Goal: Task Accomplishment & Management: Use online tool/utility

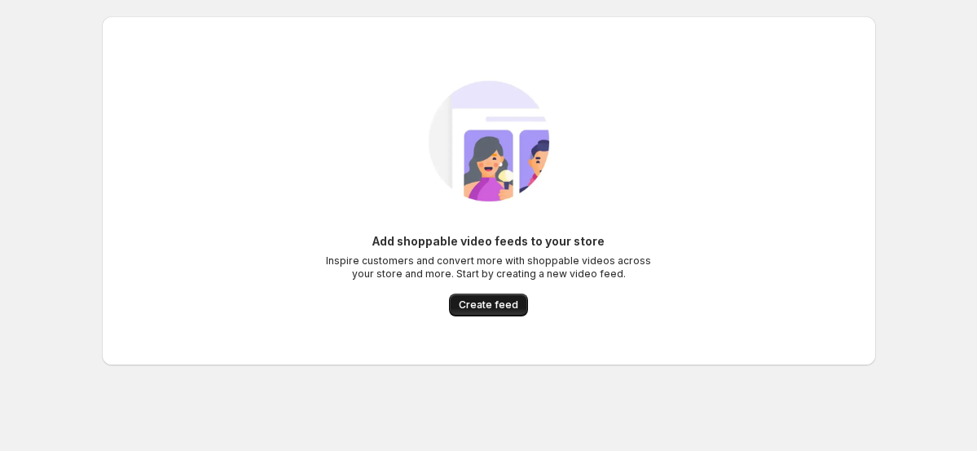
click at [505, 299] on span "Create feed" at bounding box center [489, 304] width 60 height 13
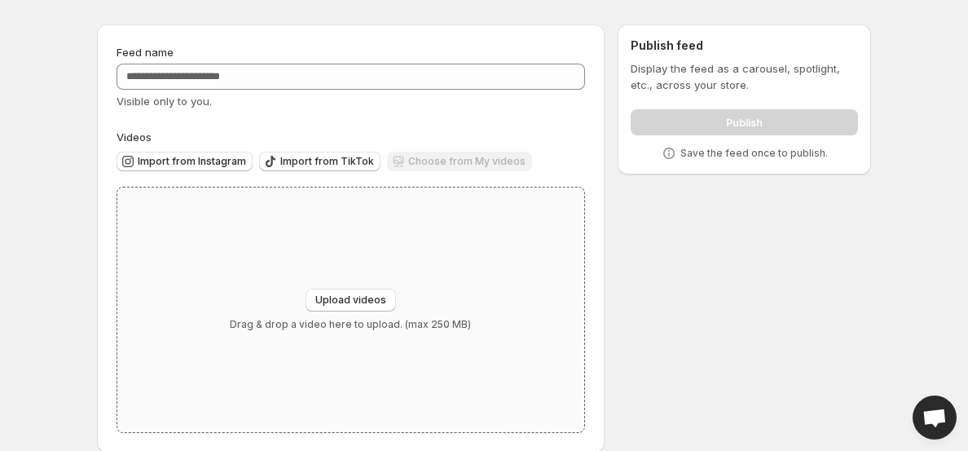
scroll to position [59, 0]
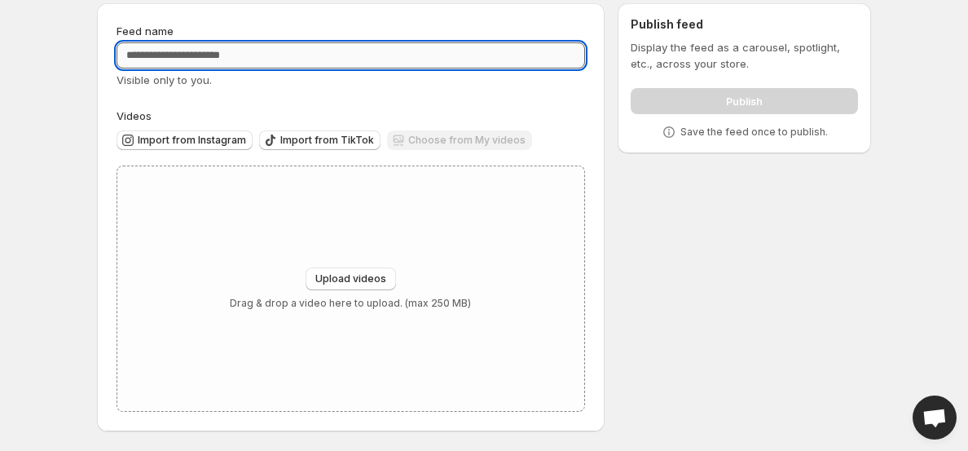
click at [294, 57] on input "Feed name" at bounding box center [351, 55] width 469 height 26
type input "********"
click at [344, 275] on span "Upload videos" at bounding box center [350, 278] width 71 height 13
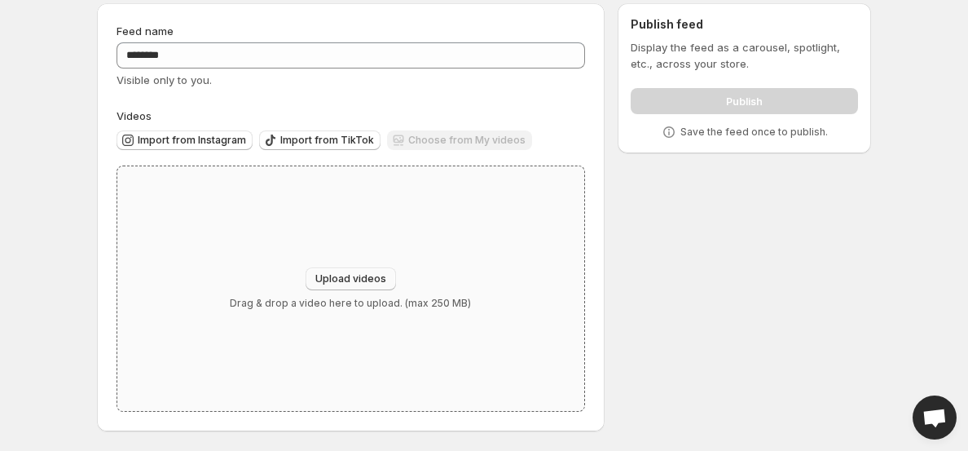
type input "**********"
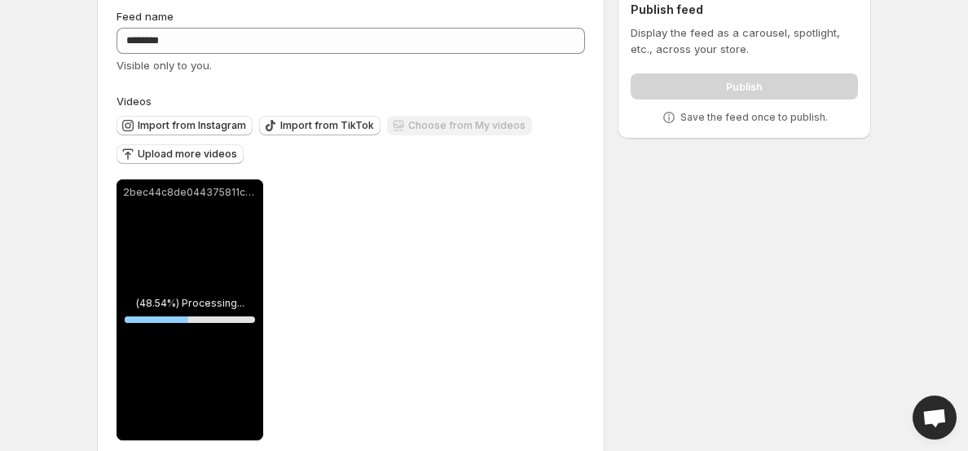
scroll to position [73, 0]
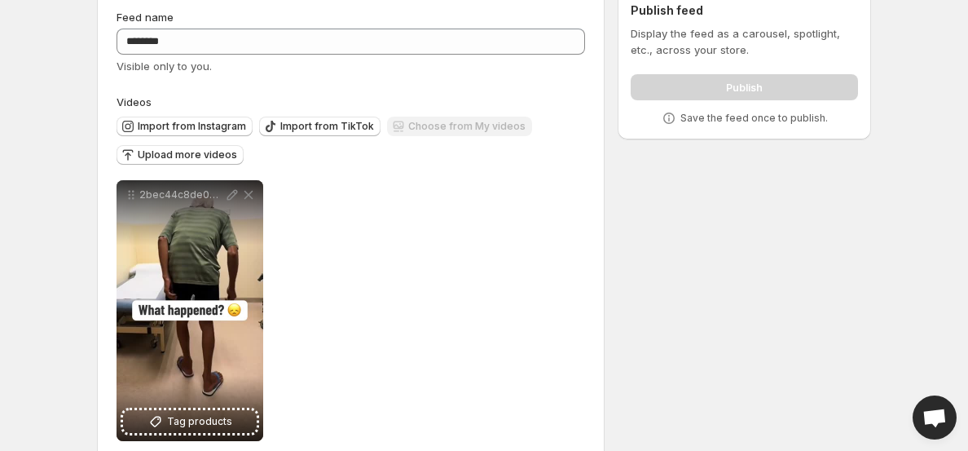
click at [545, 222] on div "**********" at bounding box center [351, 310] width 469 height 261
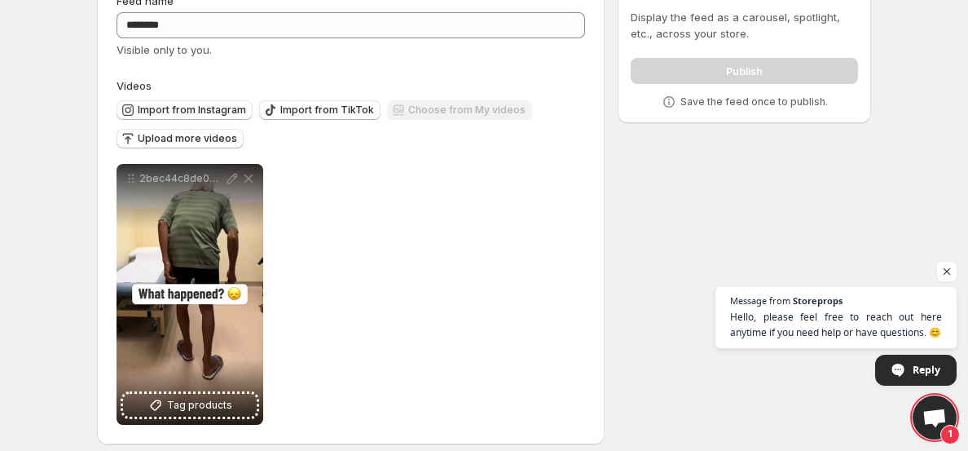
scroll to position [103, 0]
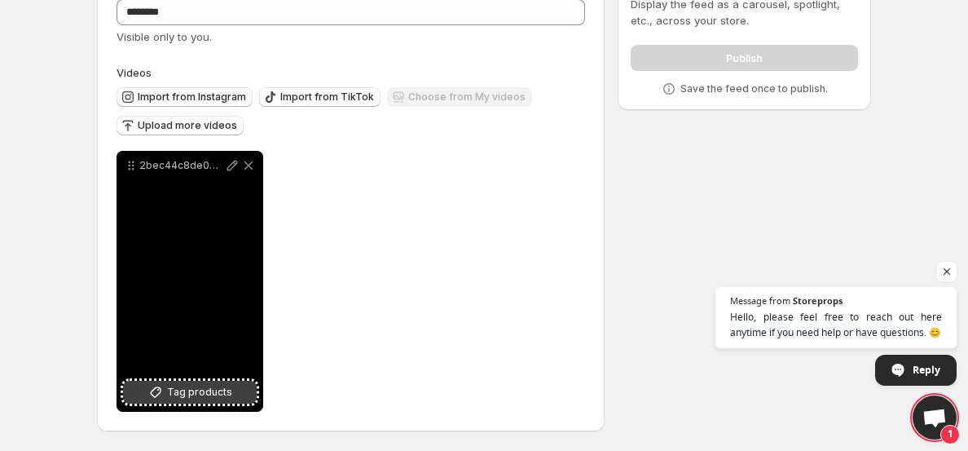
click at [224, 396] on span "Tag products" at bounding box center [199, 392] width 65 height 16
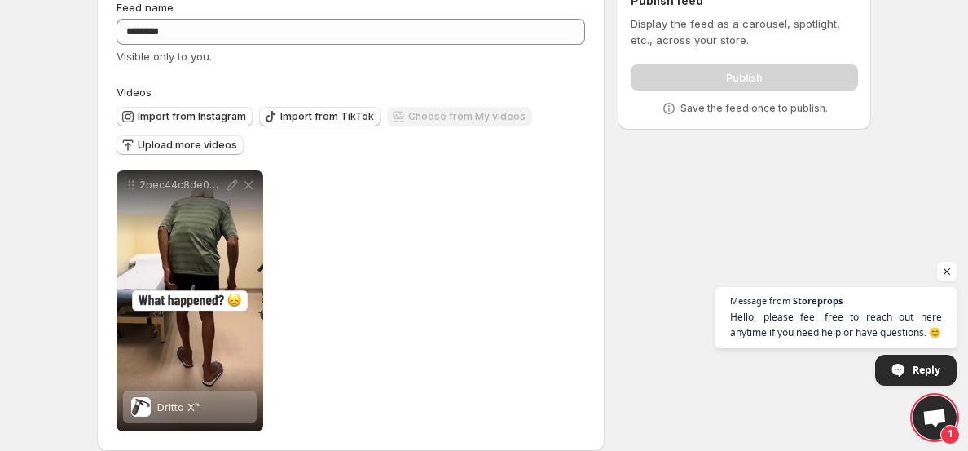
scroll to position [0, 0]
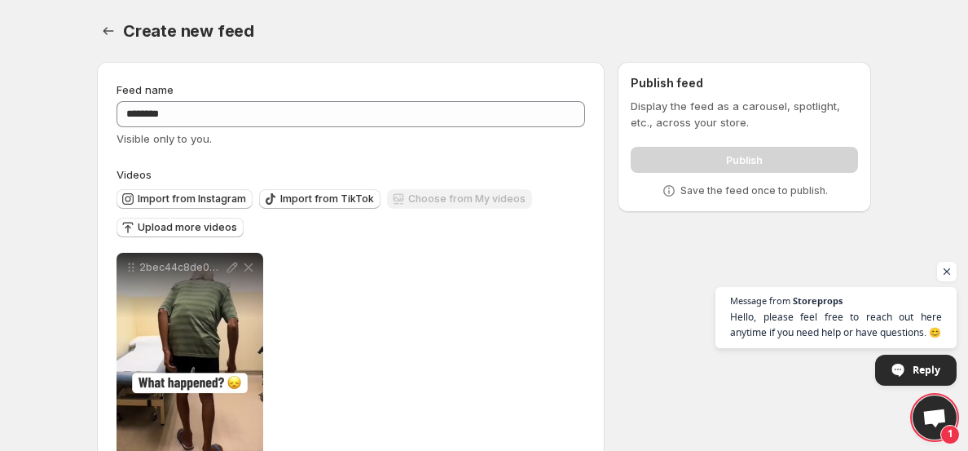
click at [754, 163] on div "Publish" at bounding box center [744, 156] width 227 height 33
click at [949, 272] on span "Open chat" at bounding box center [947, 272] width 20 height 20
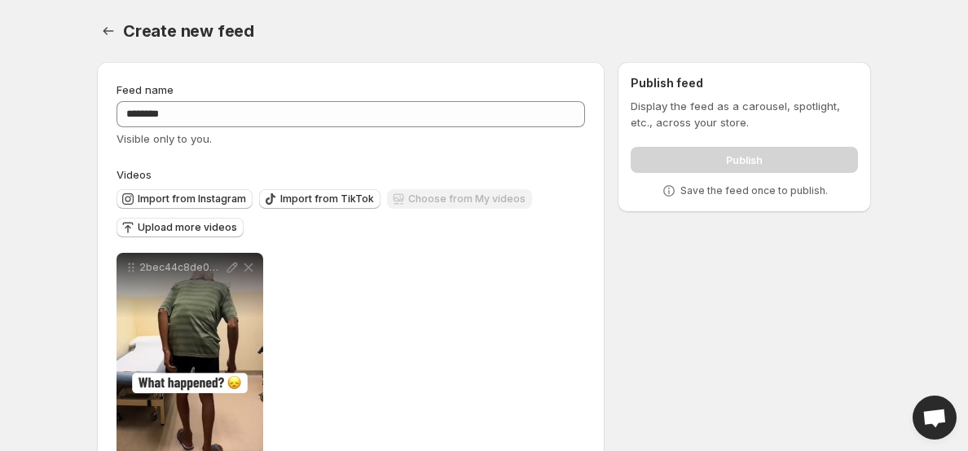
click at [393, 285] on div "**********" at bounding box center [351, 383] width 469 height 261
click at [739, 162] on div "Publish" at bounding box center [744, 156] width 227 height 33
click at [728, 192] on p "Save the feed once to publish." at bounding box center [755, 190] width 148 height 13
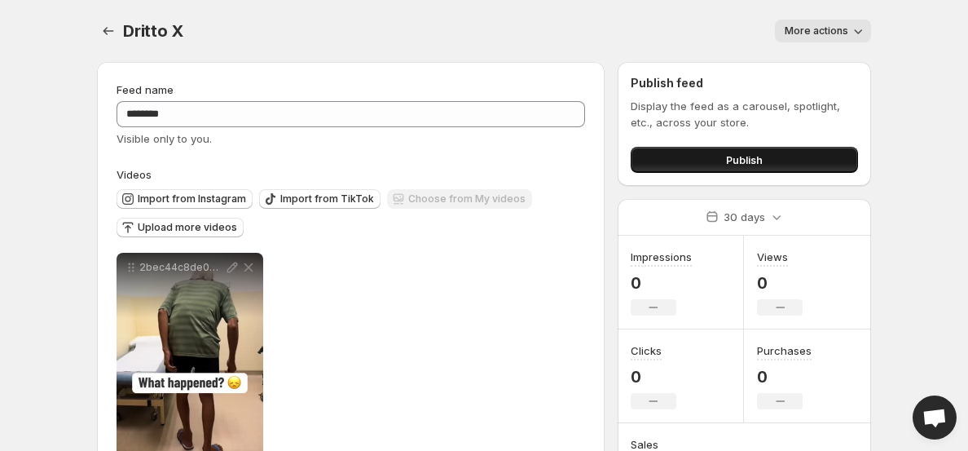
click at [816, 154] on button "Publish" at bounding box center [744, 160] width 227 height 26
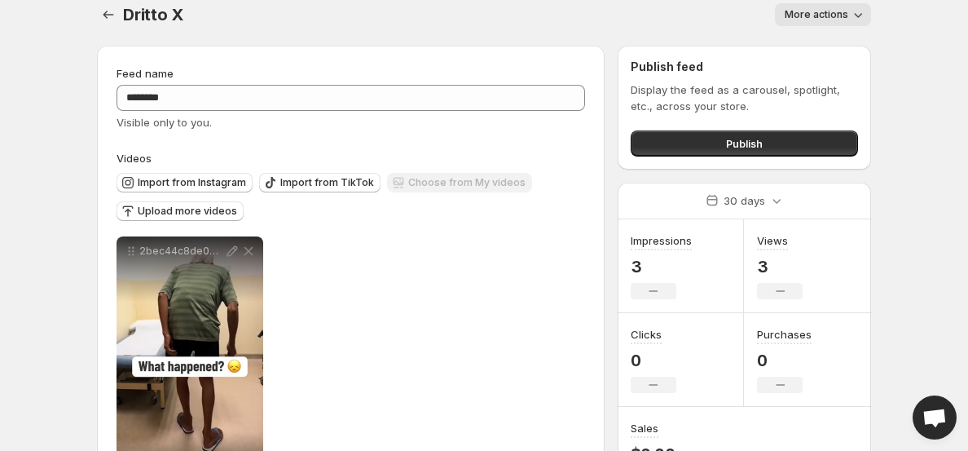
scroll to position [26, 0]
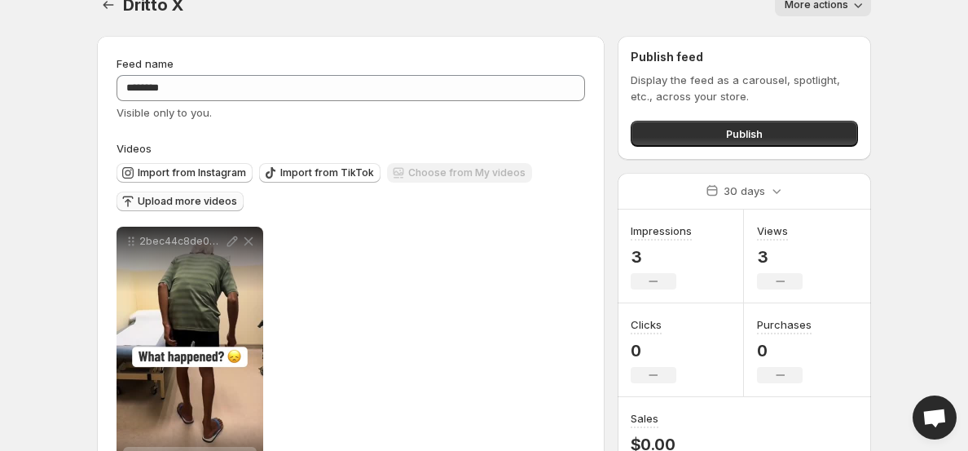
click at [207, 196] on span "Upload more videos" at bounding box center [187, 201] width 99 height 13
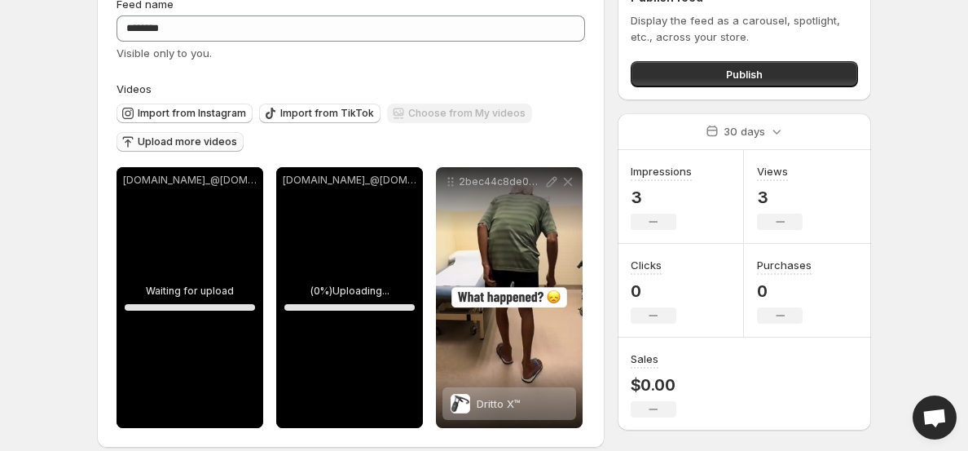
scroll to position [103, 0]
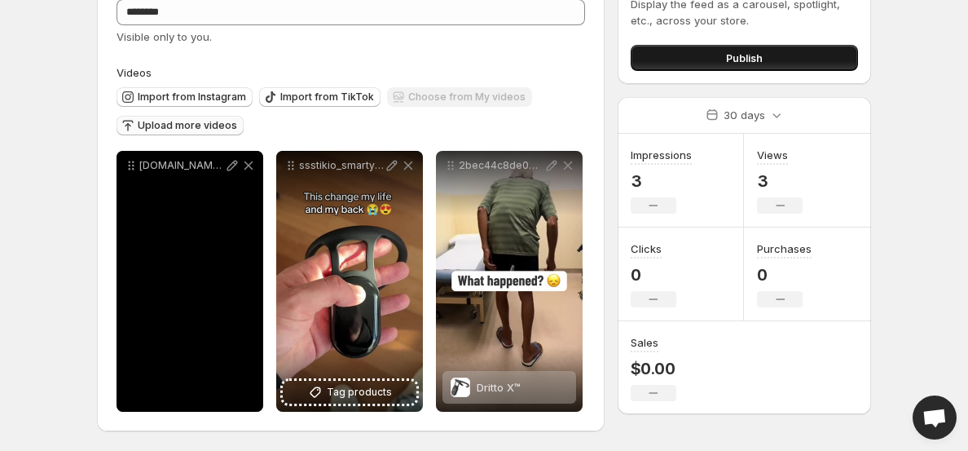
click at [760, 64] on span "Publish" at bounding box center [744, 58] width 37 height 16
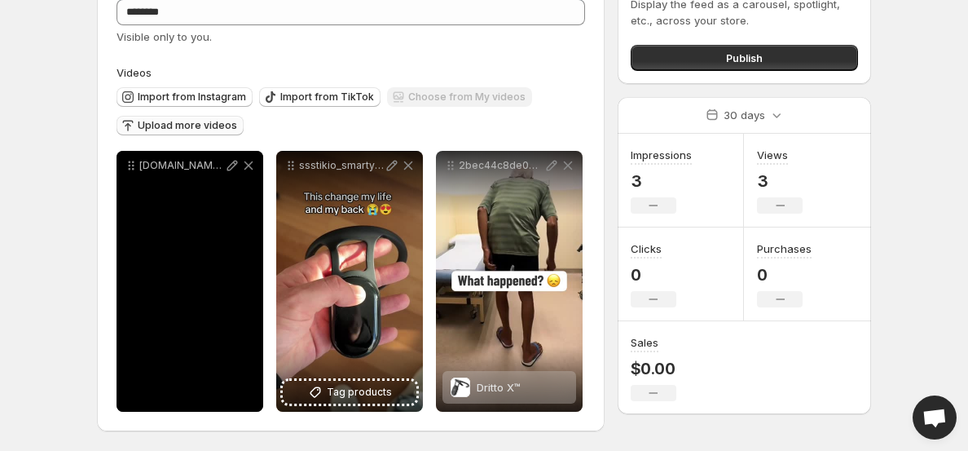
click at [600, 112] on div "**********" at bounding box center [351, 195] width 508 height 471
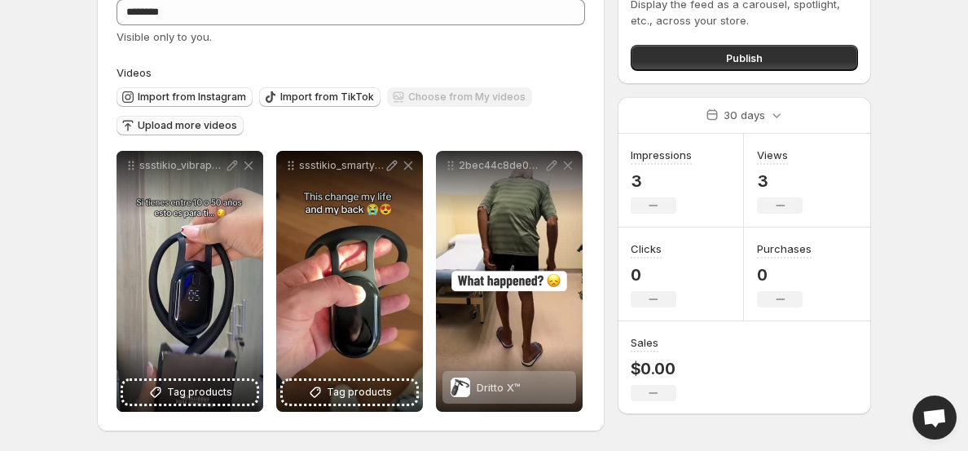
scroll to position [0, 0]
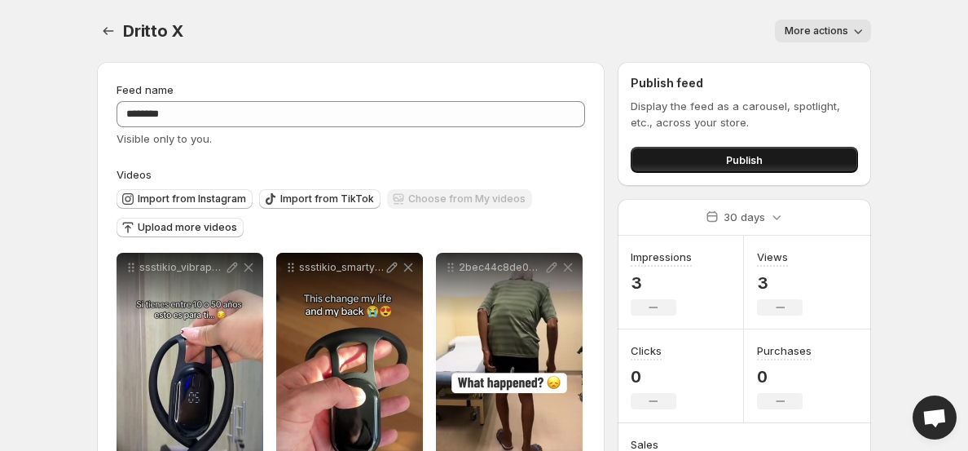
click at [682, 165] on button "Publish" at bounding box center [744, 160] width 227 height 26
click at [201, 230] on span "Upload more videos" at bounding box center [187, 227] width 99 height 13
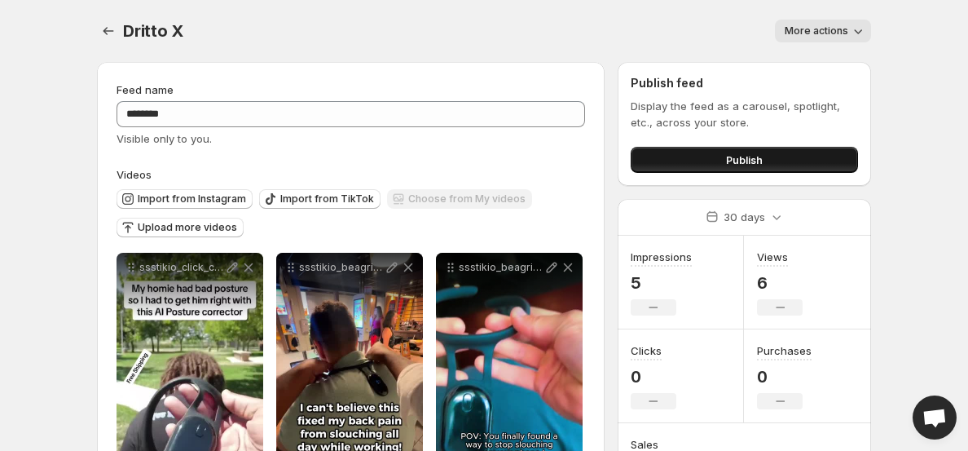
click at [738, 162] on span "Publish" at bounding box center [744, 160] width 37 height 16
